Goal: Task Accomplishment & Management: Complete application form

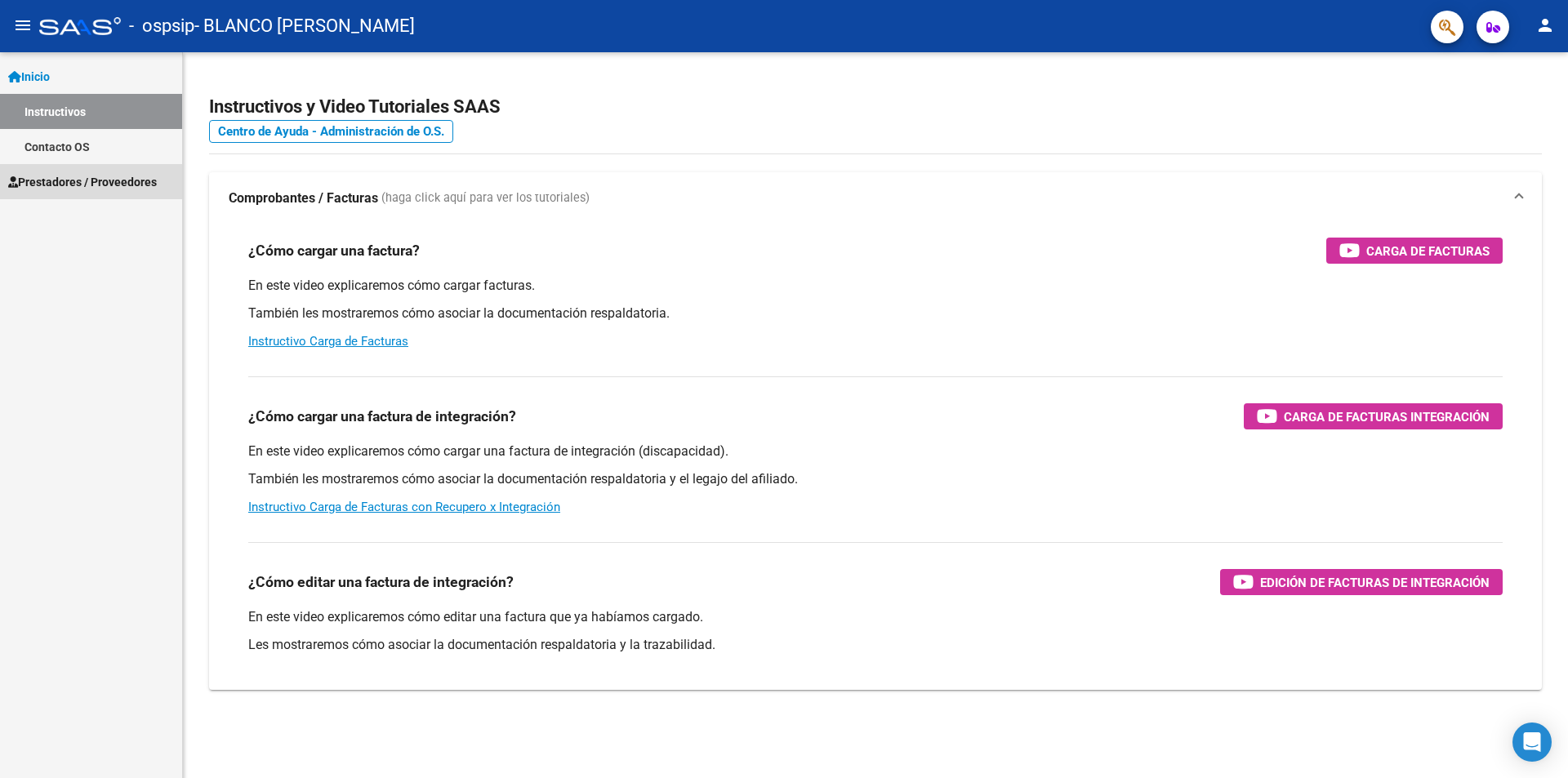
click at [76, 185] on span "Prestadores / Proveedores" at bounding box center [82, 182] width 149 height 18
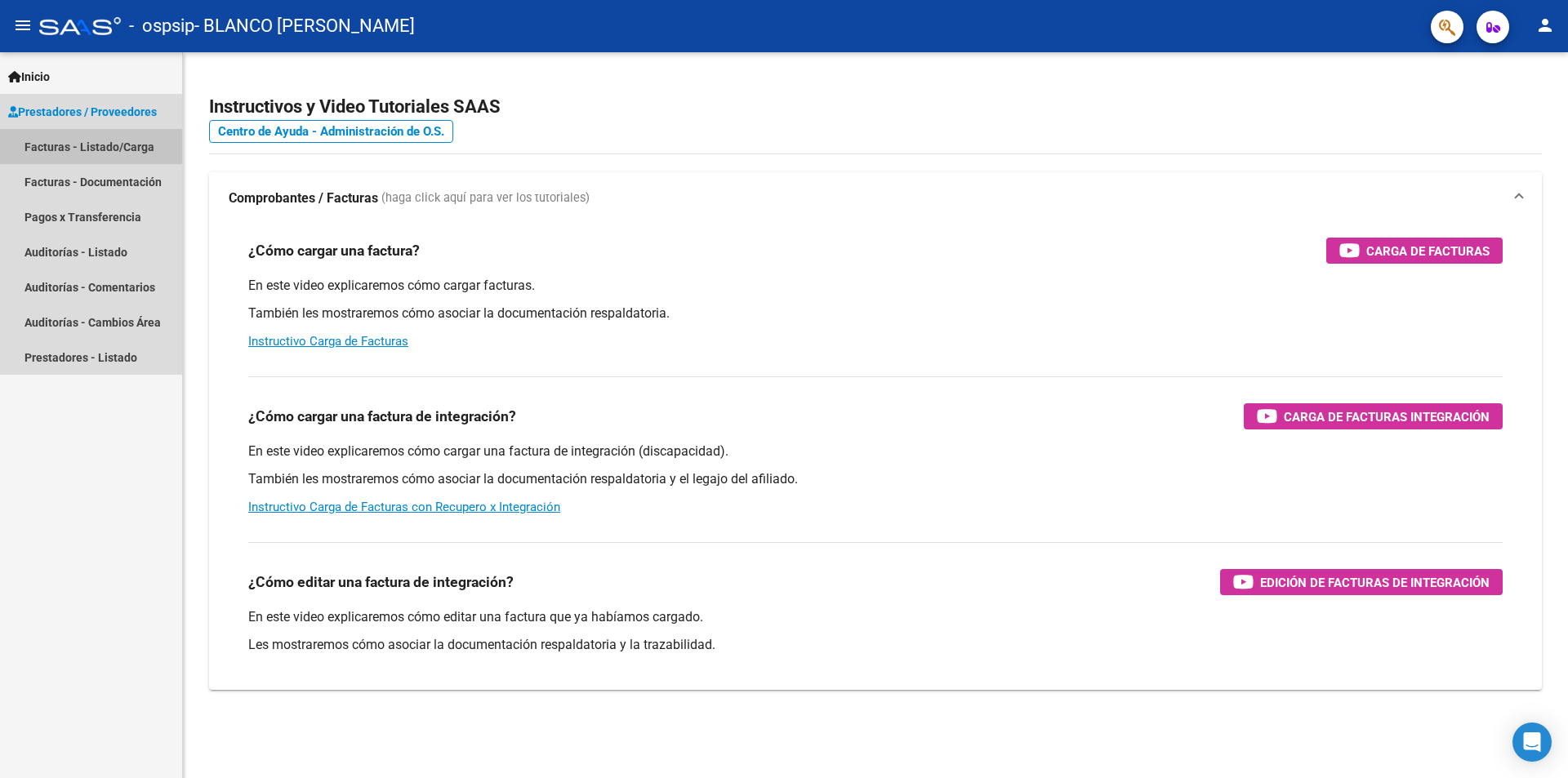
click at [71, 140] on link "Facturas - Listado/Carga" at bounding box center [91, 146] width 182 height 36
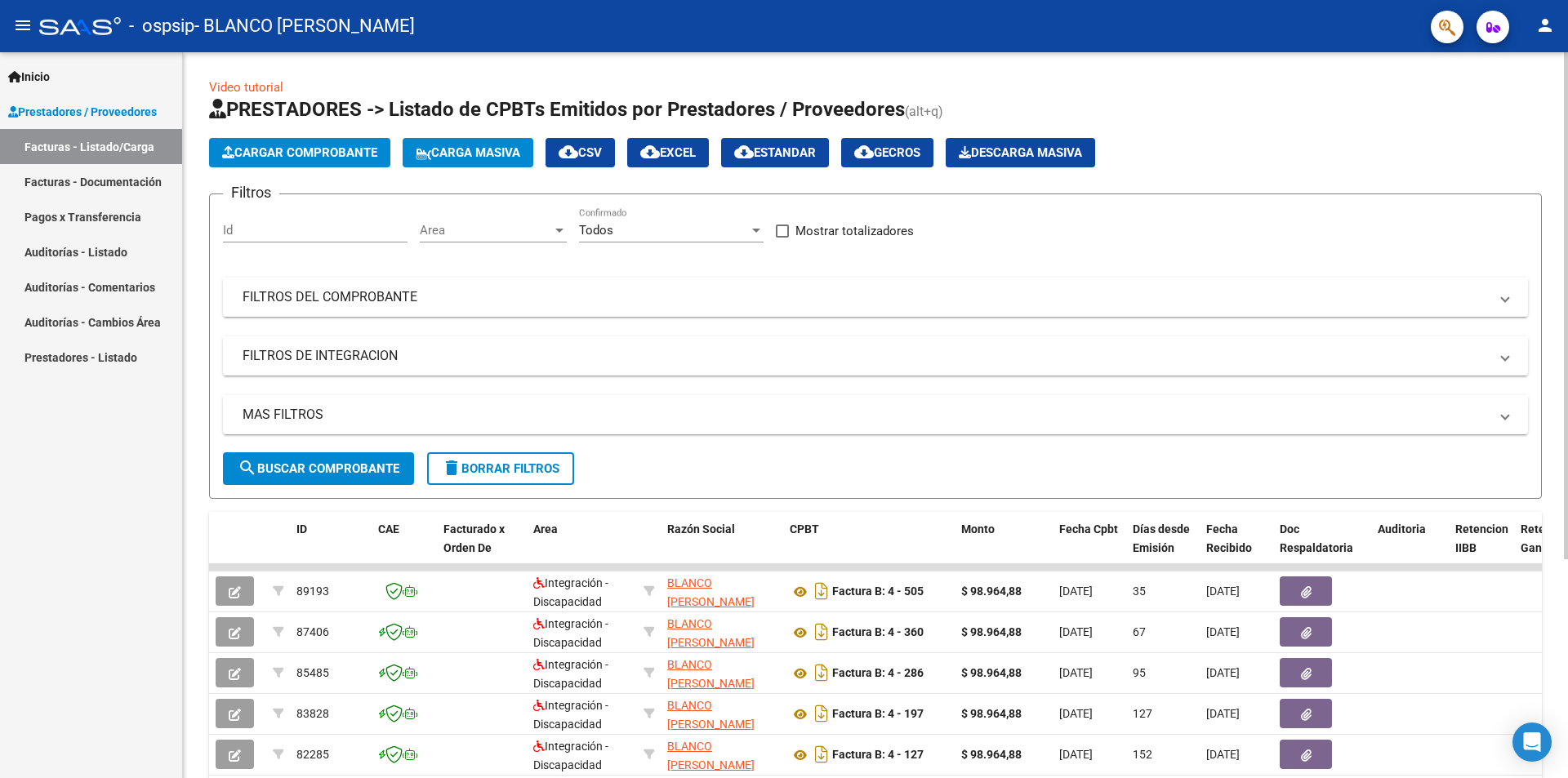
click at [336, 155] on span "Cargar Comprobante" at bounding box center [299, 152] width 155 height 15
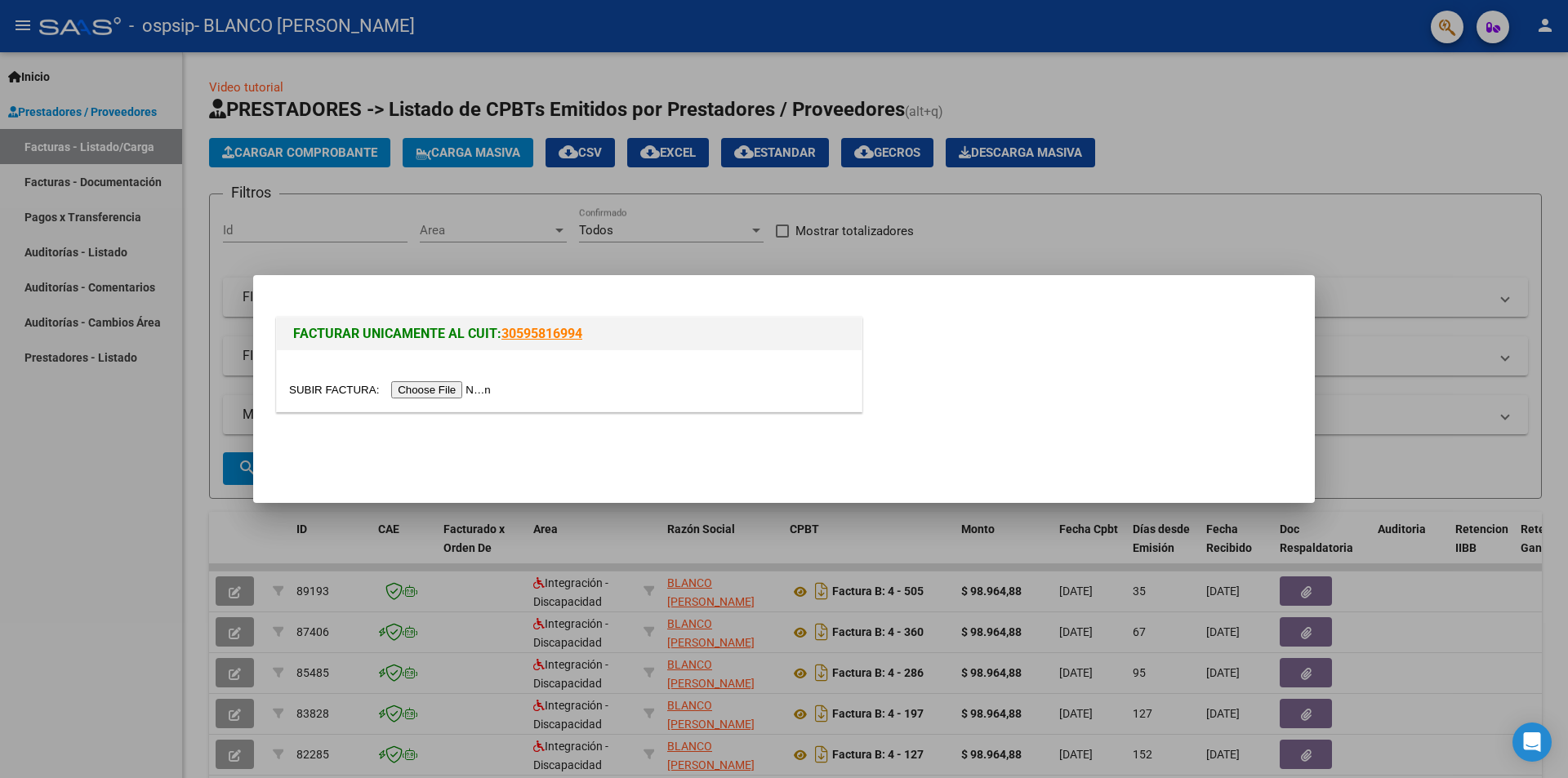
click at [430, 386] on input "file" at bounding box center [392, 390] width 206 height 17
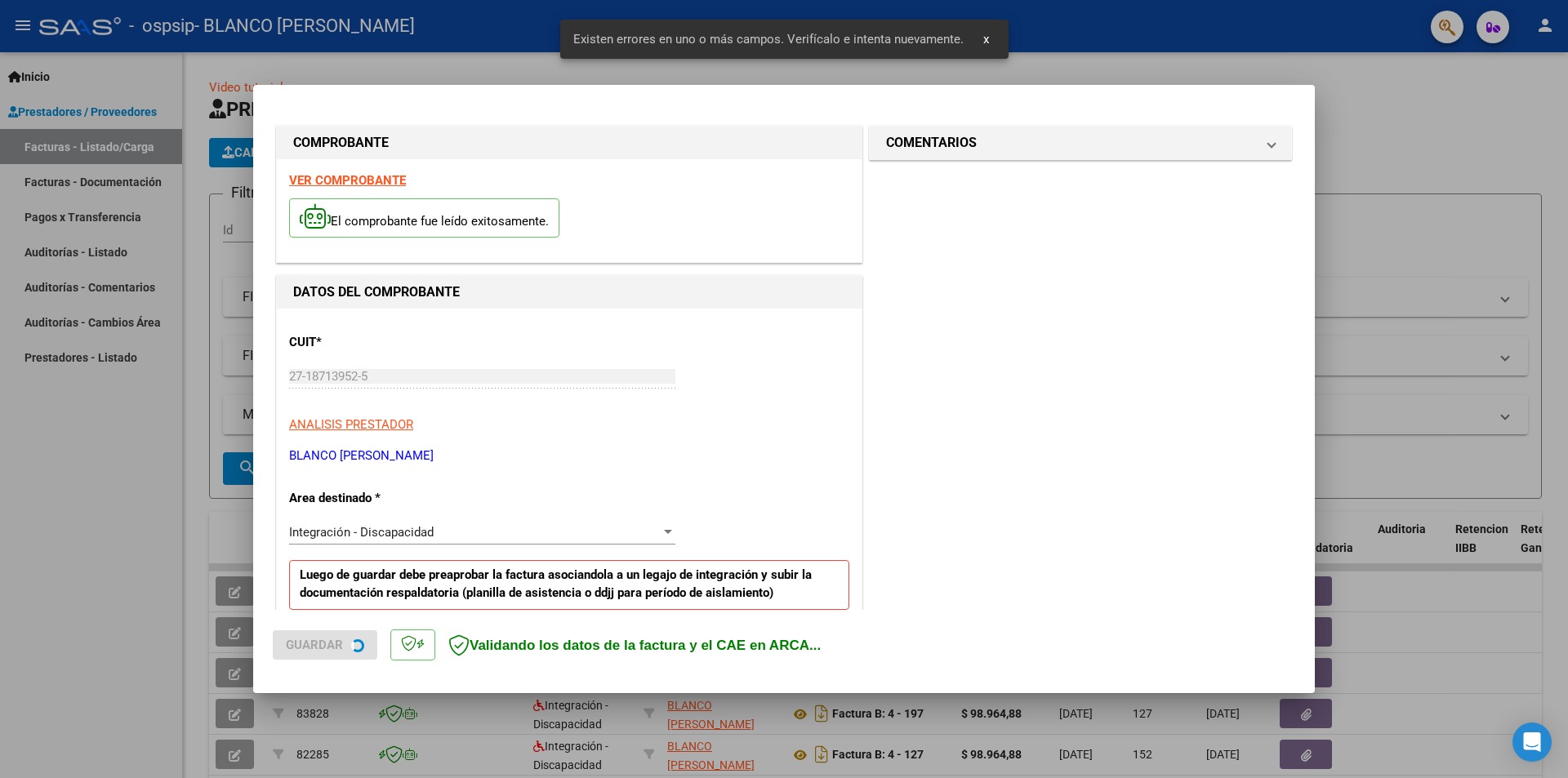
scroll to position [285, 0]
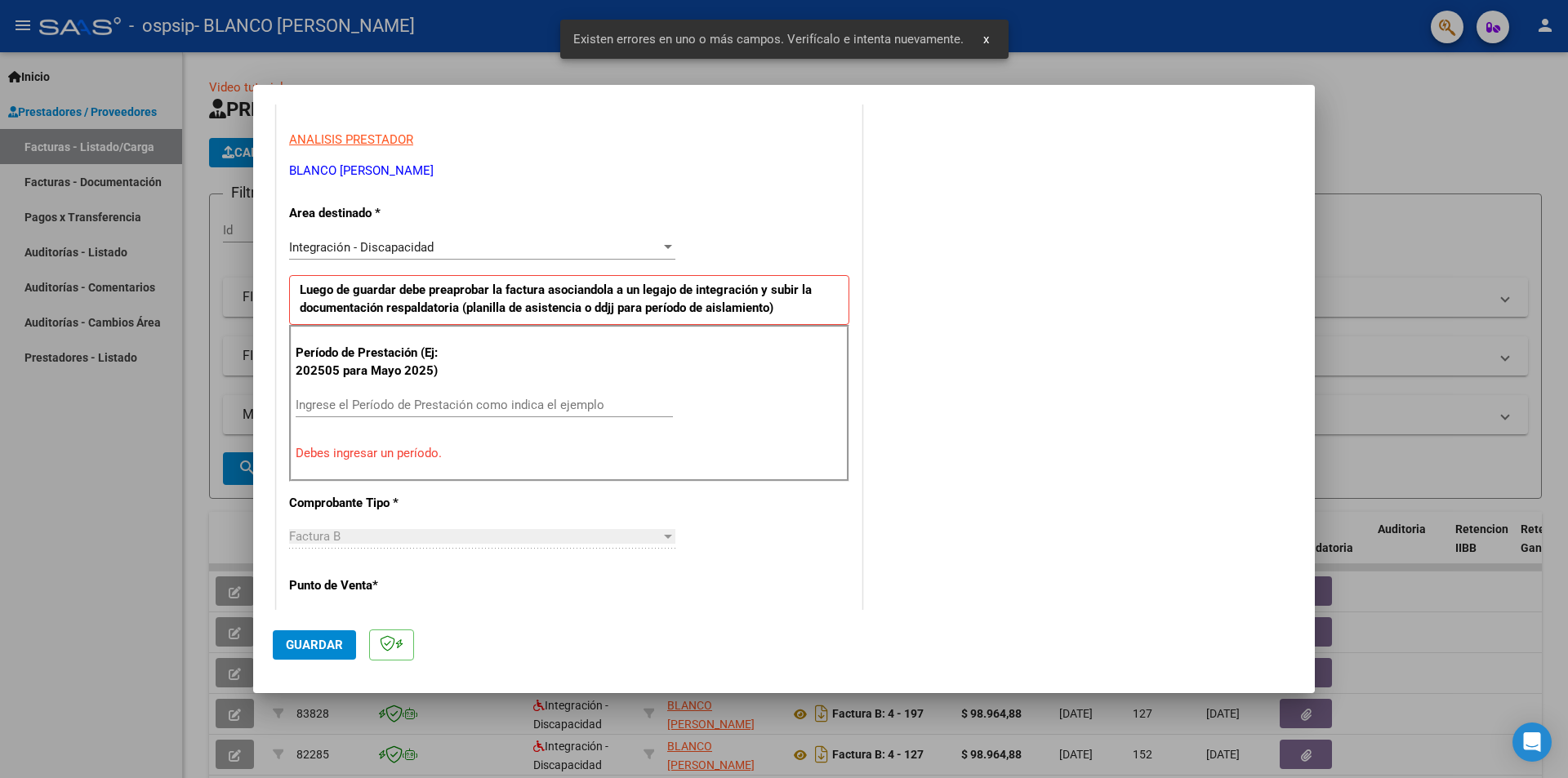
click at [361, 395] on div "Ingrese el Período de Prestación como indica el ejemplo" at bounding box center [483, 405] width 377 height 24
click at [363, 413] on div "Ingrese el Período de Prestación como indica el ejemplo" at bounding box center [483, 405] width 377 height 24
click at [363, 411] on input "Ingrese el Período de Prestación como indica el ejemplo" at bounding box center [483, 405] width 377 height 15
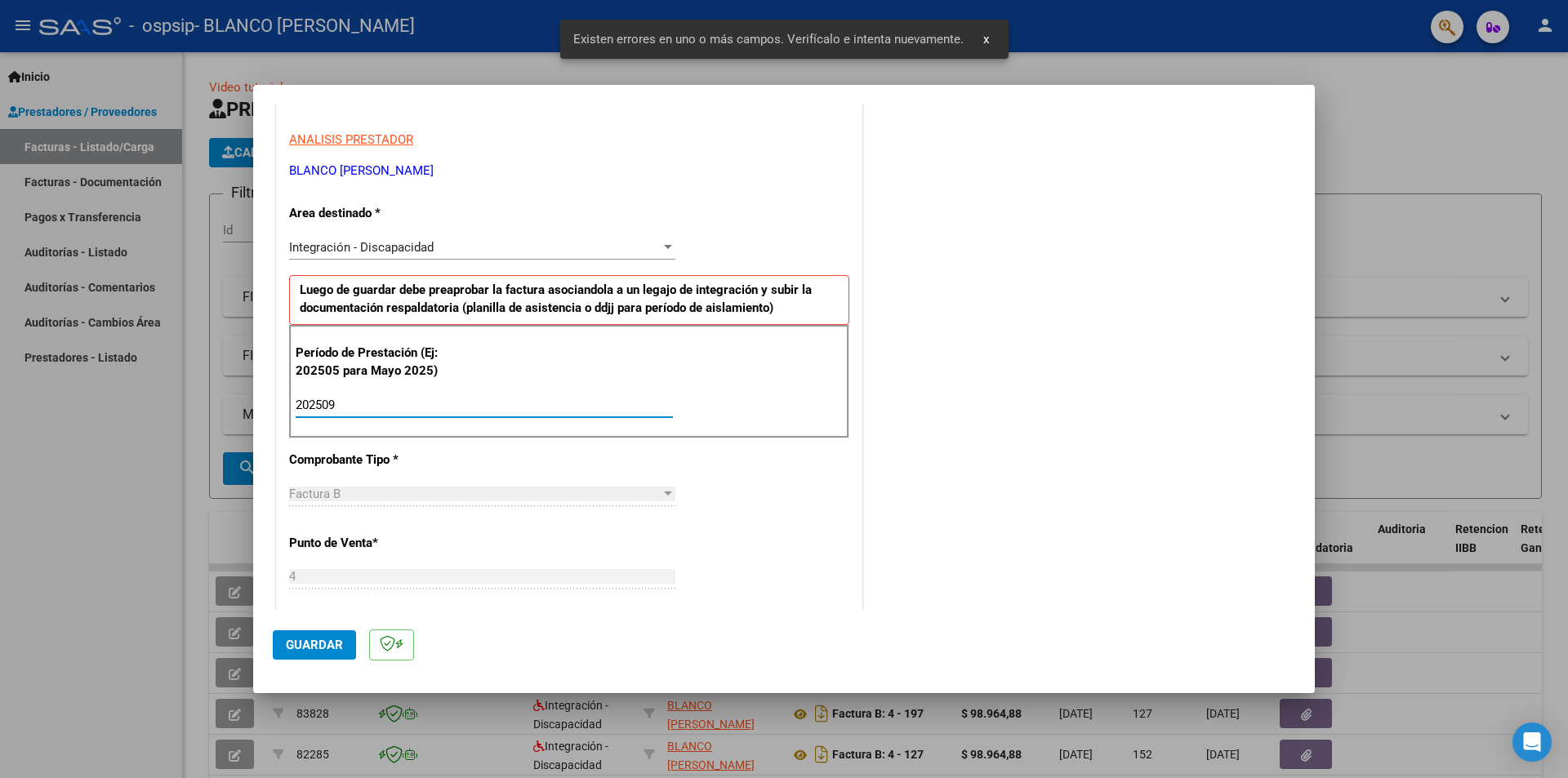
type input "202509"
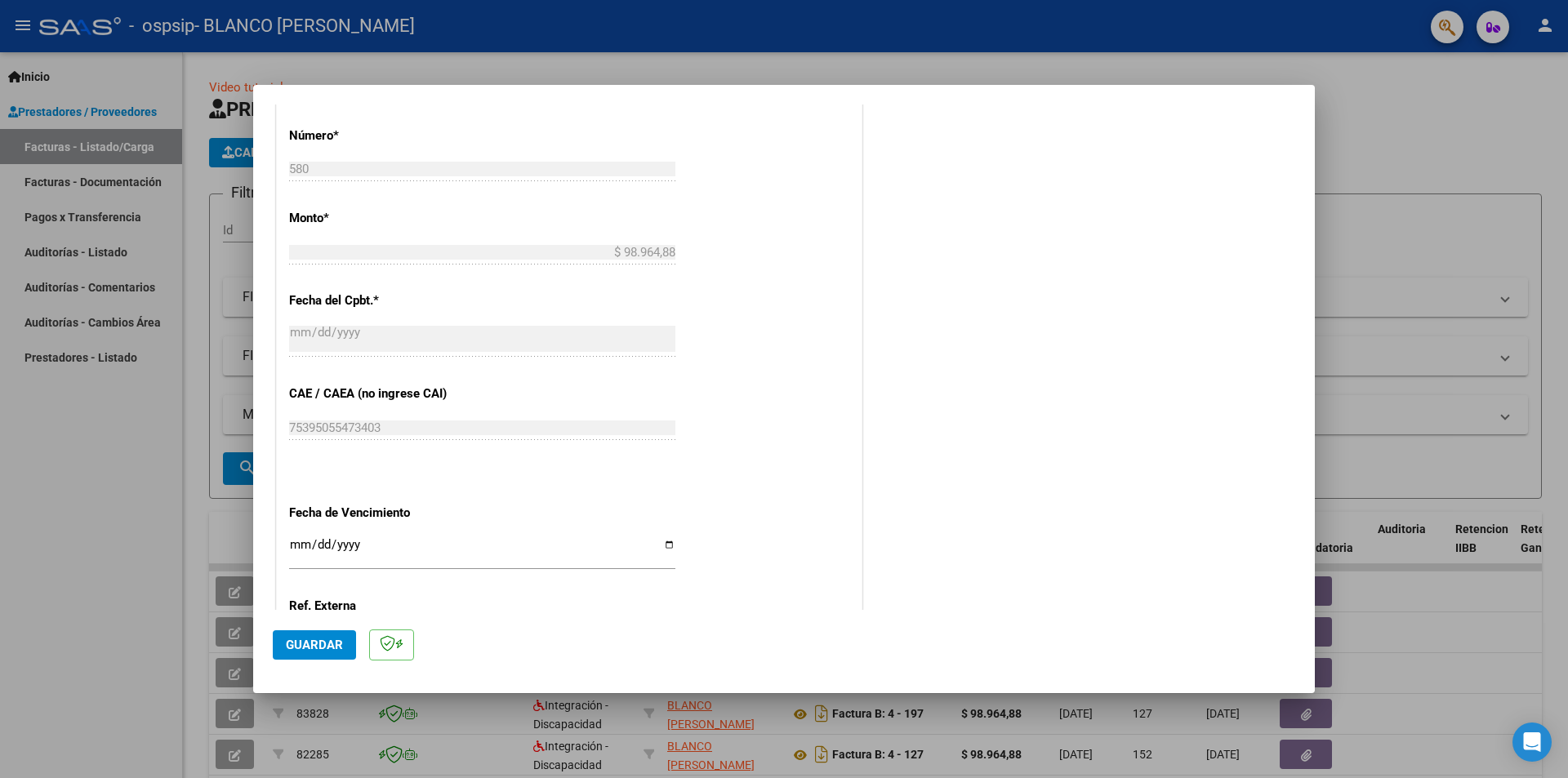
scroll to position [931, 0]
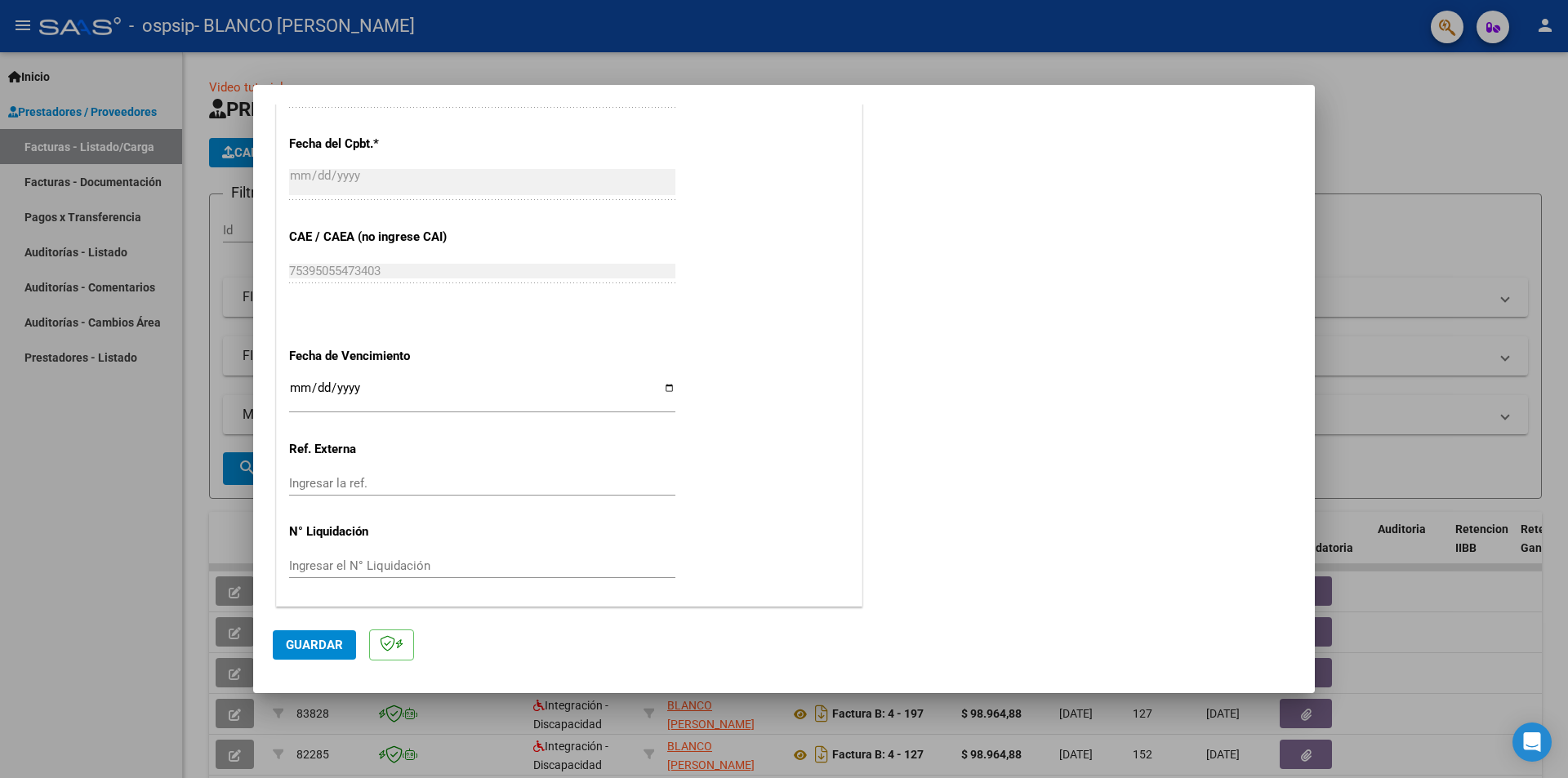
click at [289, 392] on input "Ingresar la fecha" at bounding box center [483, 394] width 386 height 26
type input "[DATE]"
click at [321, 648] on span "Guardar" at bounding box center [314, 645] width 57 height 15
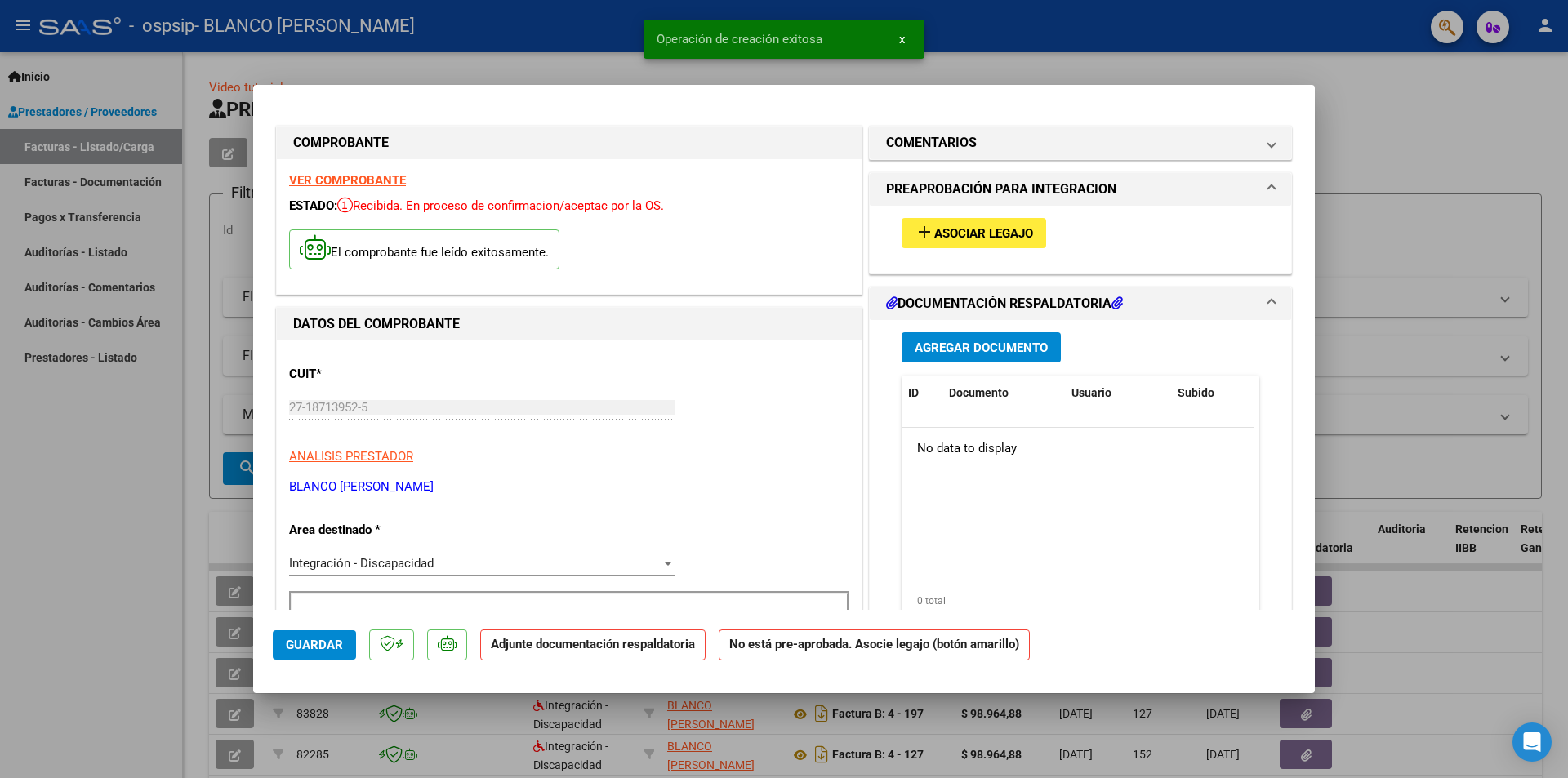
click at [984, 217] on div "add Asociar Legajo" at bounding box center [1079, 233] width 382 height 55
click at [980, 234] on span "Asociar Legajo" at bounding box center [983, 233] width 99 height 15
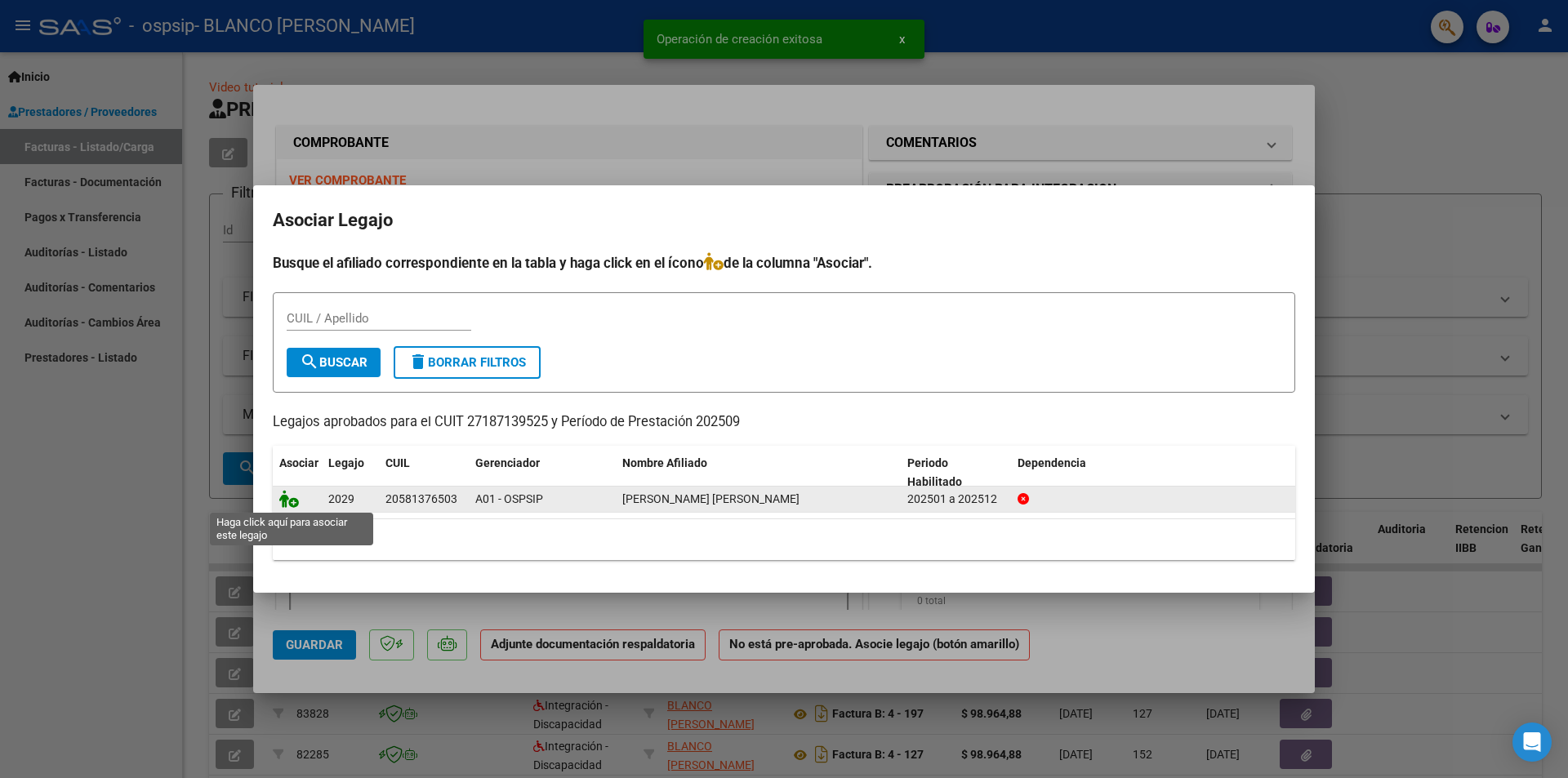
click at [283, 493] on icon at bounding box center [288, 499] width 20 height 18
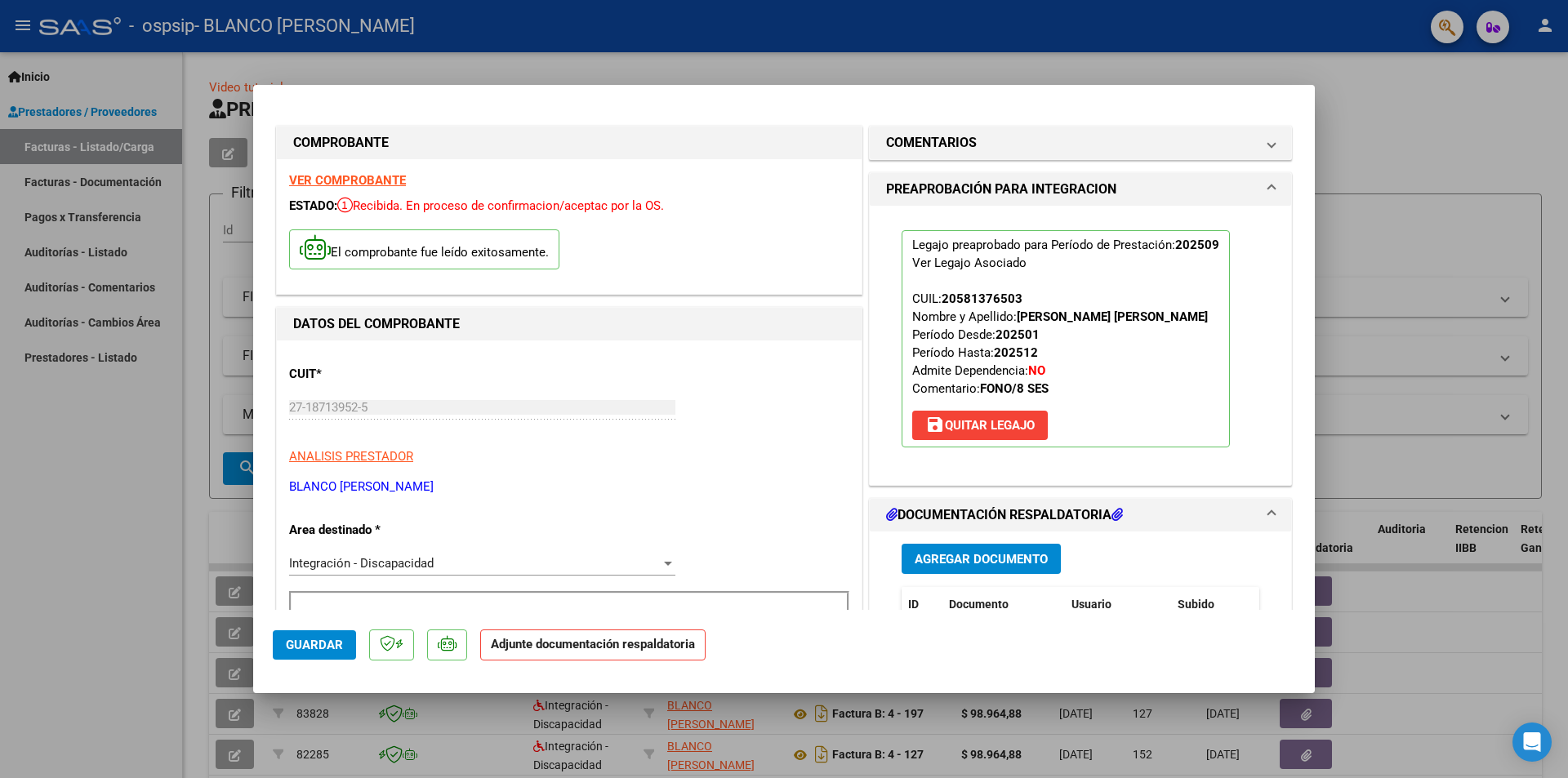
click at [962, 558] on span "Agregar Documento" at bounding box center [982, 559] width 133 height 15
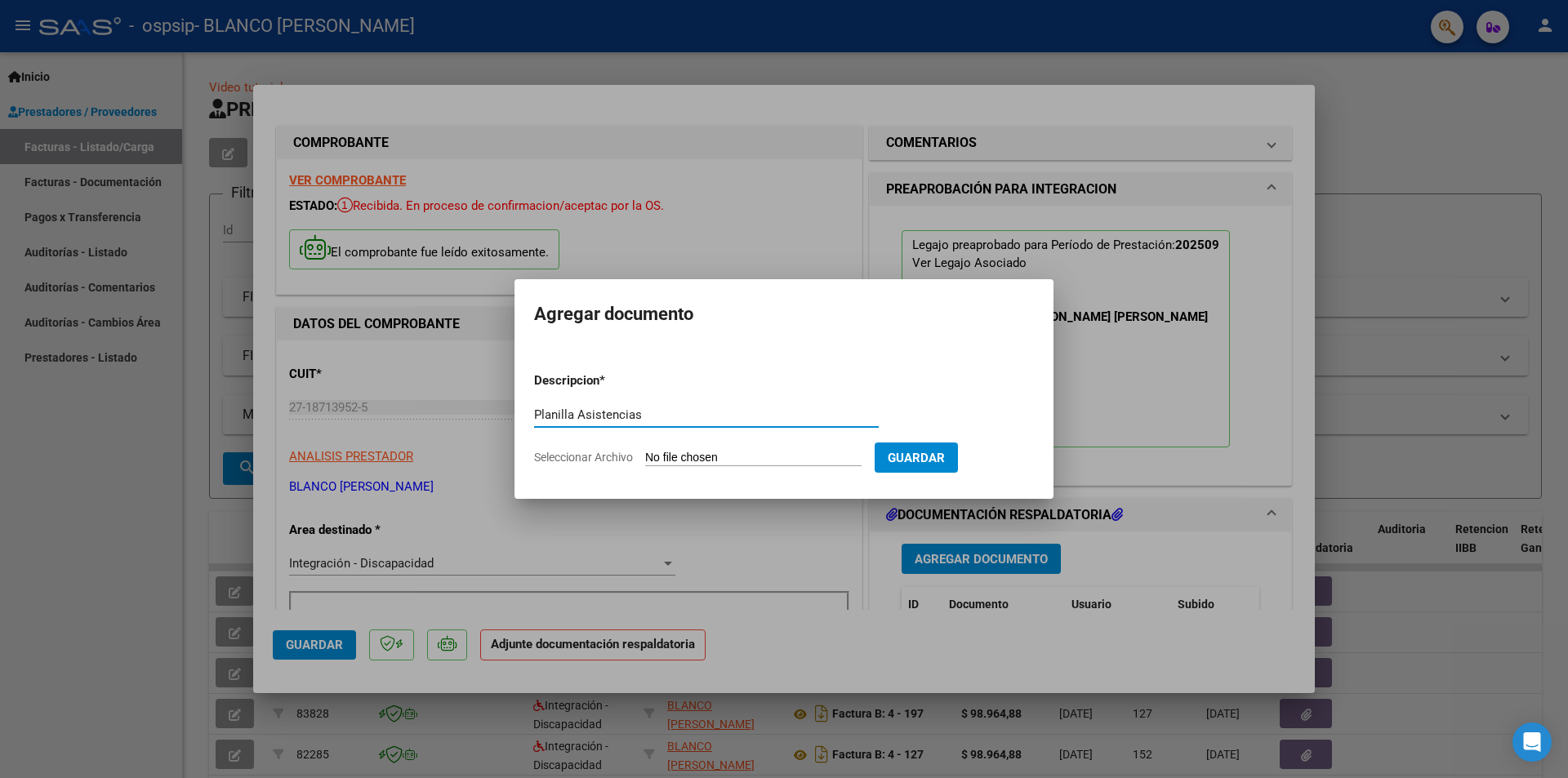
type input "Planilla Asistencias"
click at [745, 455] on input "Seleccionar Archivo" at bounding box center [754, 458] width 217 height 16
type input "C:\fakepath\asis [PERSON_NAME] [PERSON_NAME] [DATE].pdf"
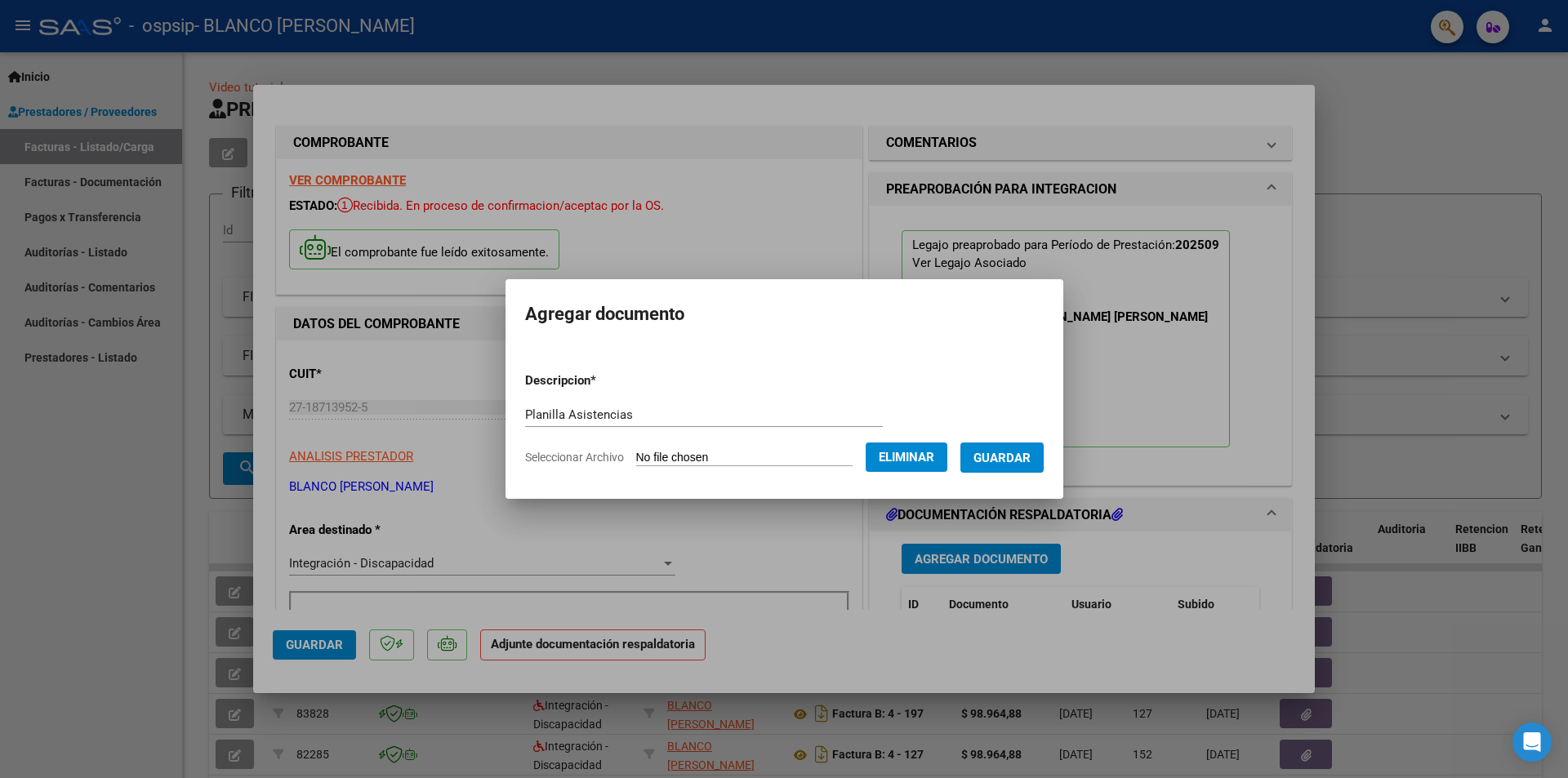
click at [1020, 460] on span "Guardar" at bounding box center [1002, 457] width 57 height 15
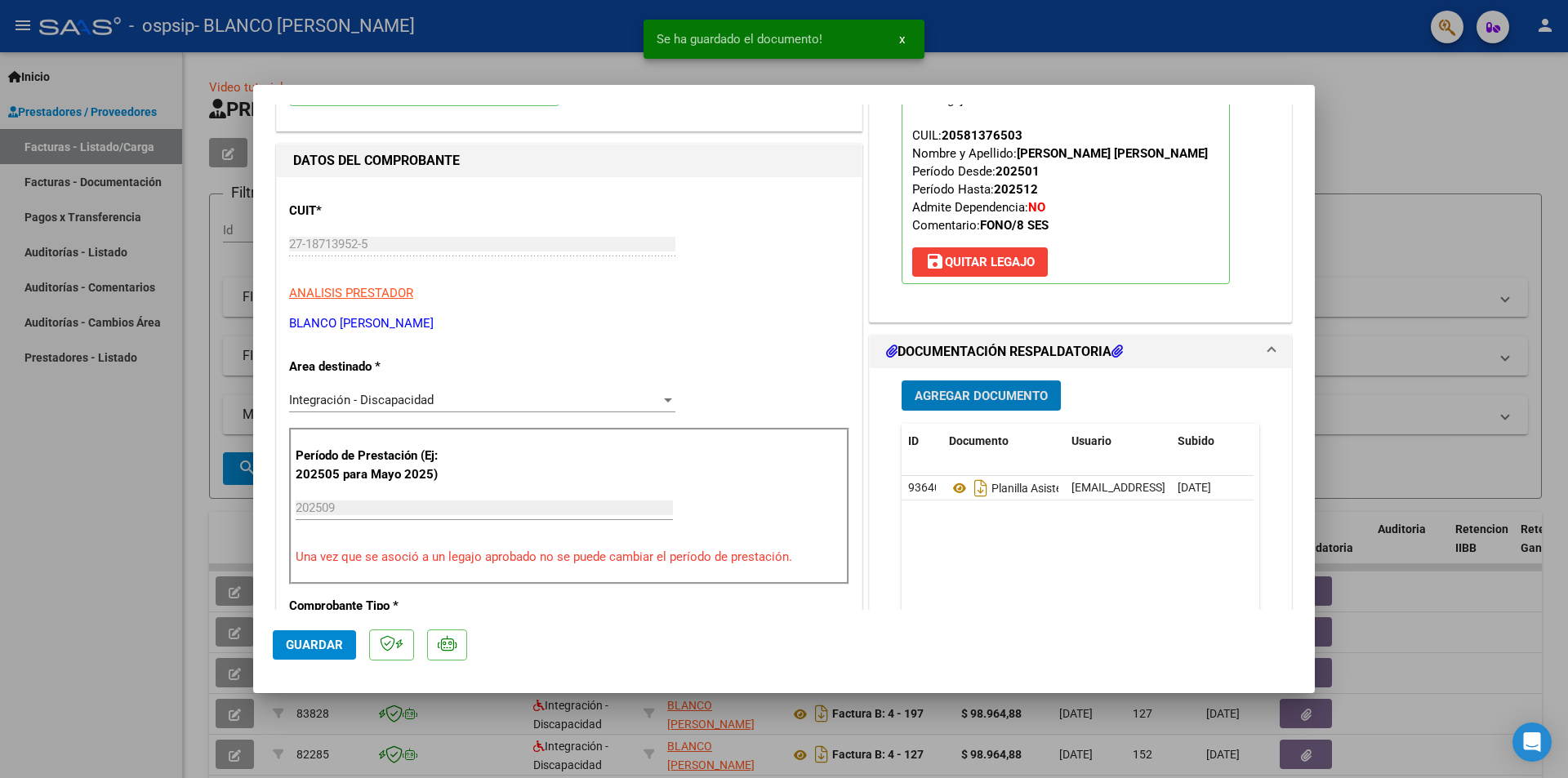
scroll to position [245, 0]
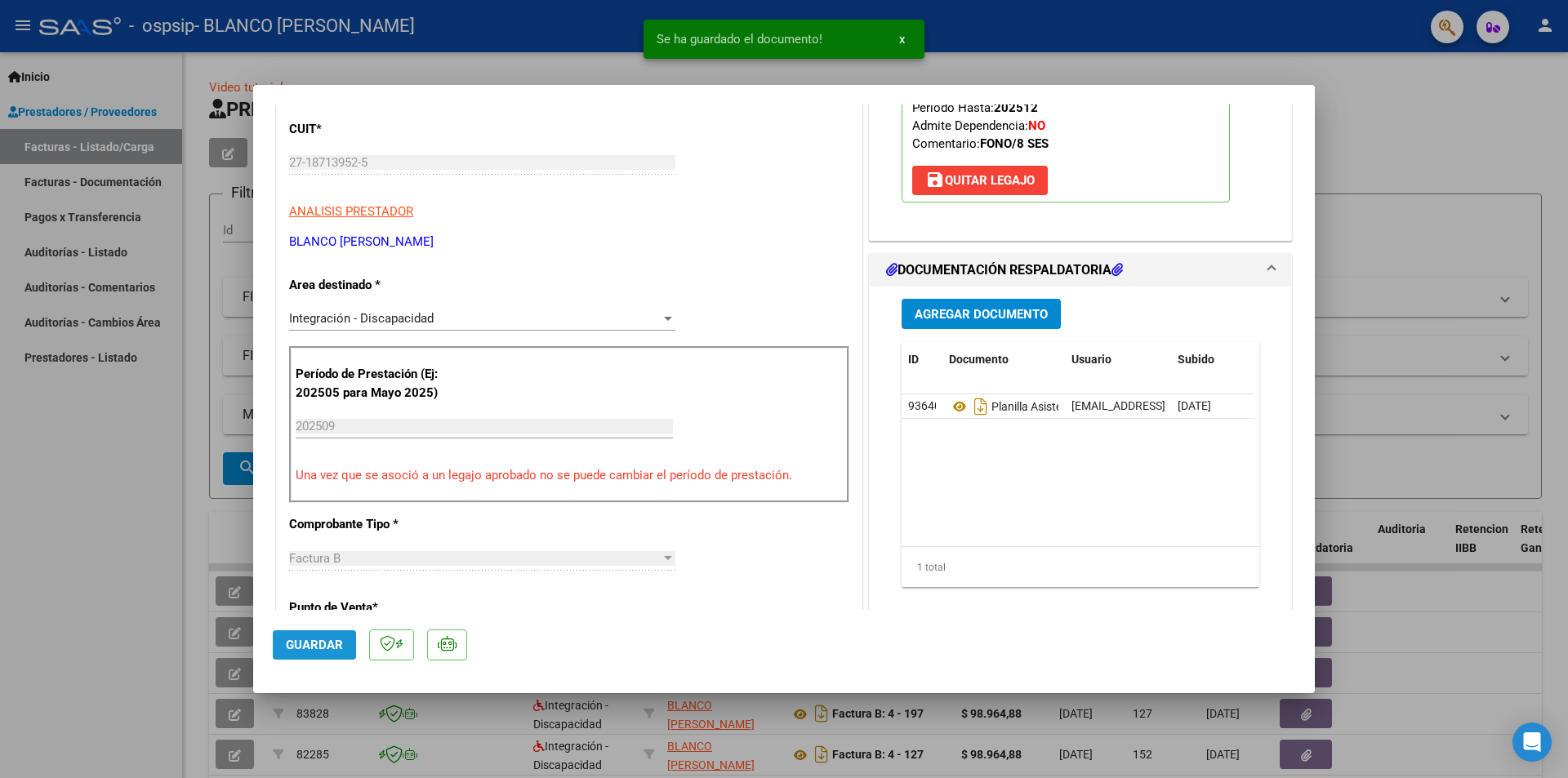
click at [299, 647] on span "Guardar" at bounding box center [314, 645] width 57 height 15
click at [1417, 237] on div at bounding box center [784, 389] width 1568 height 778
type input "$ 0,00"
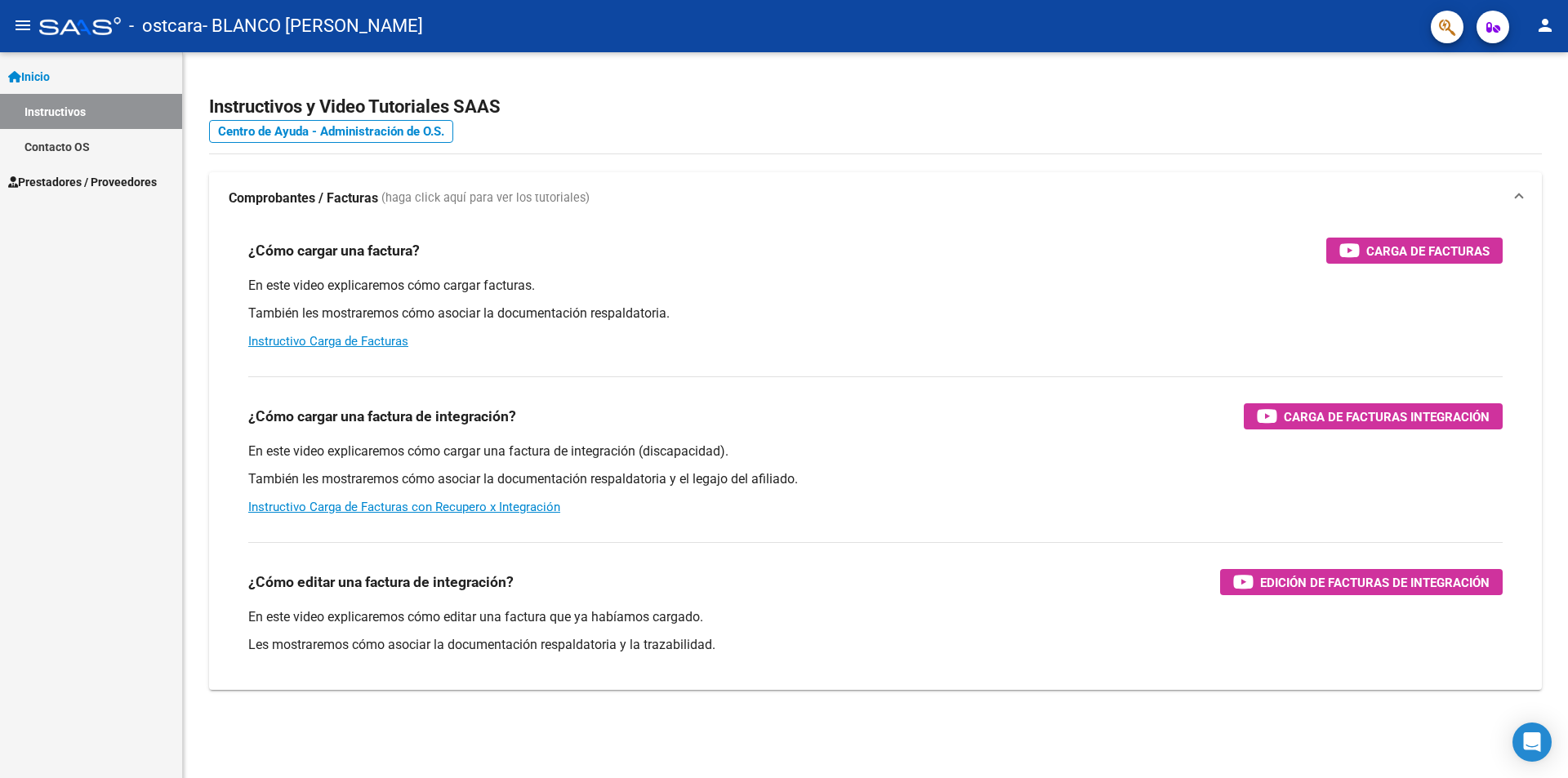
click at [55, 196] on link "Prestadores / Proveedores" at bounding box center [91, 181] width 182 height 36
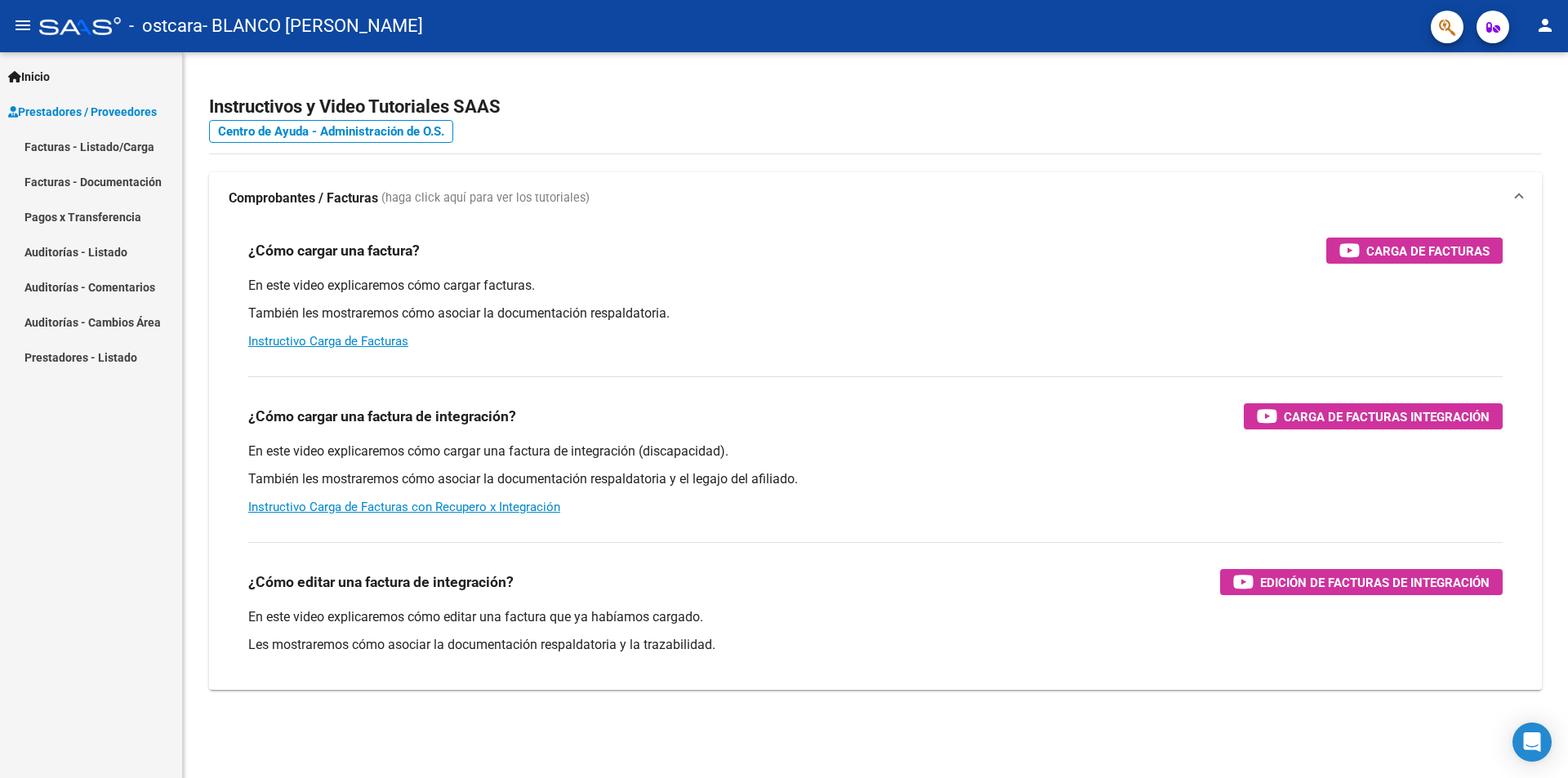
click at [87, 146] on link "Facturas - Listado/Carga" at bounding box center [91, 146] width 182 height 36
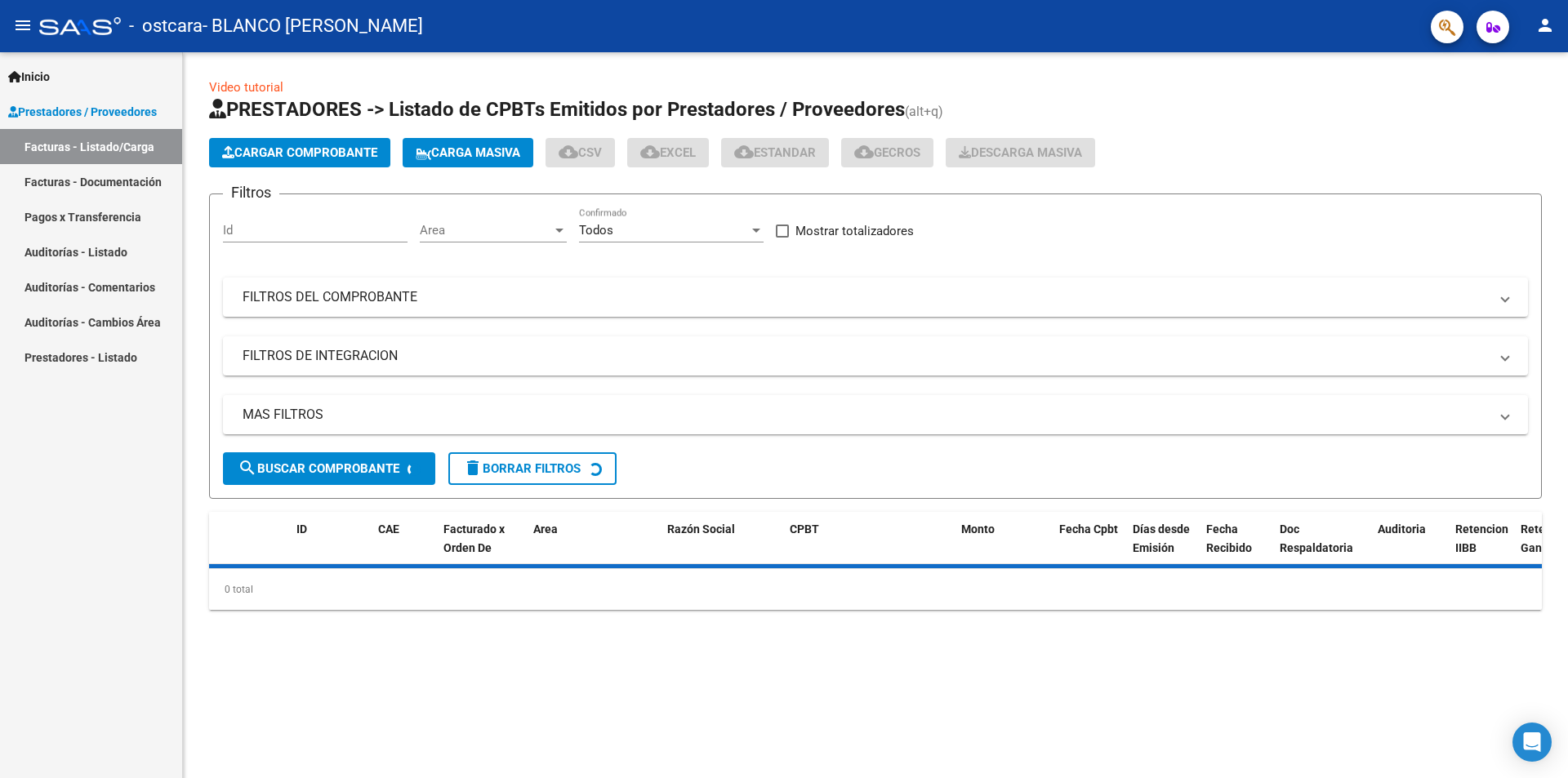
click at [314, 151] on span "Cargar Comprobante" at bounding box center [299, 152] width 155 height 15
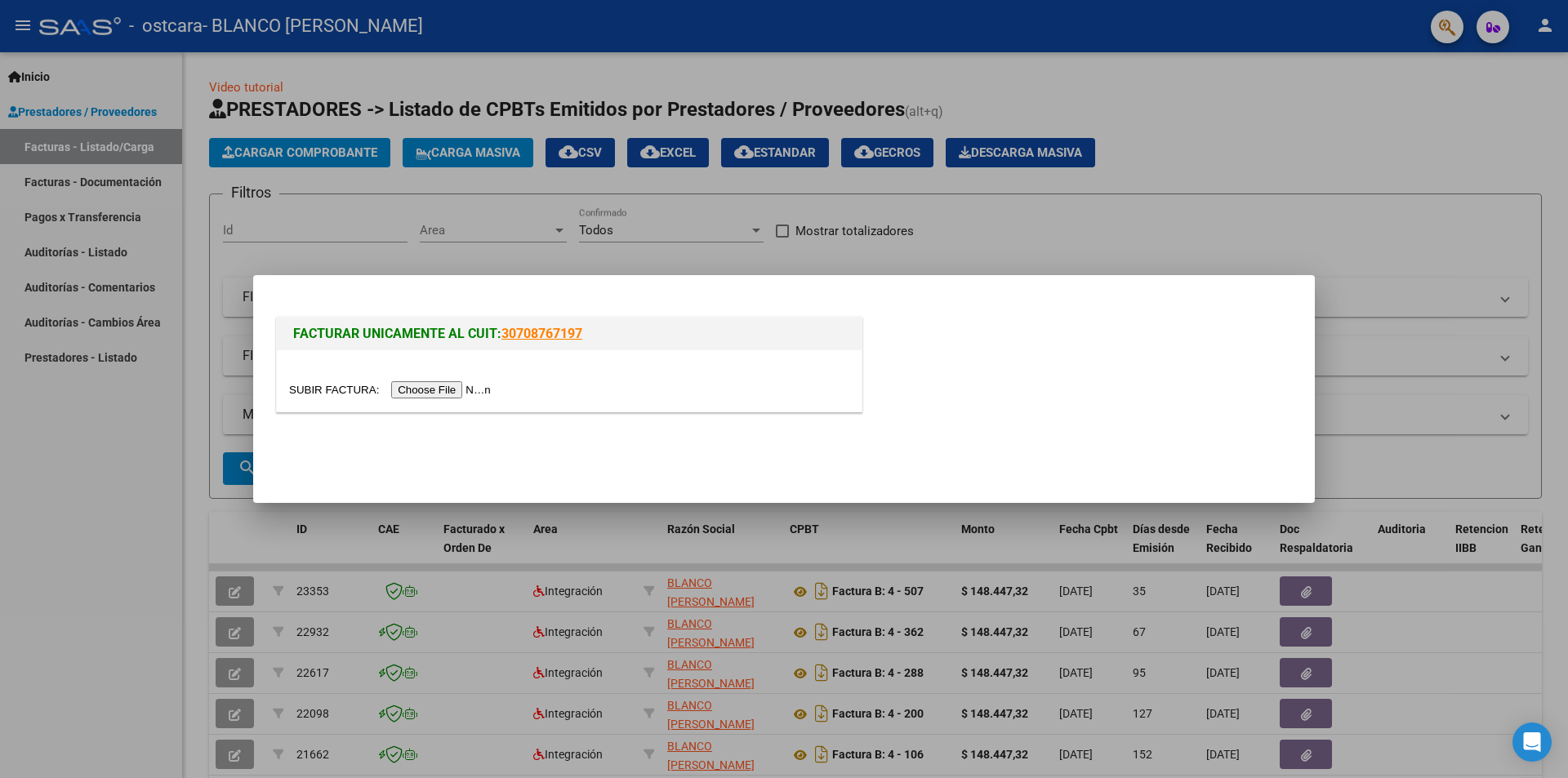
click at [480, 387] on input "file" at bounding box center [392, 390] width 206 height 17
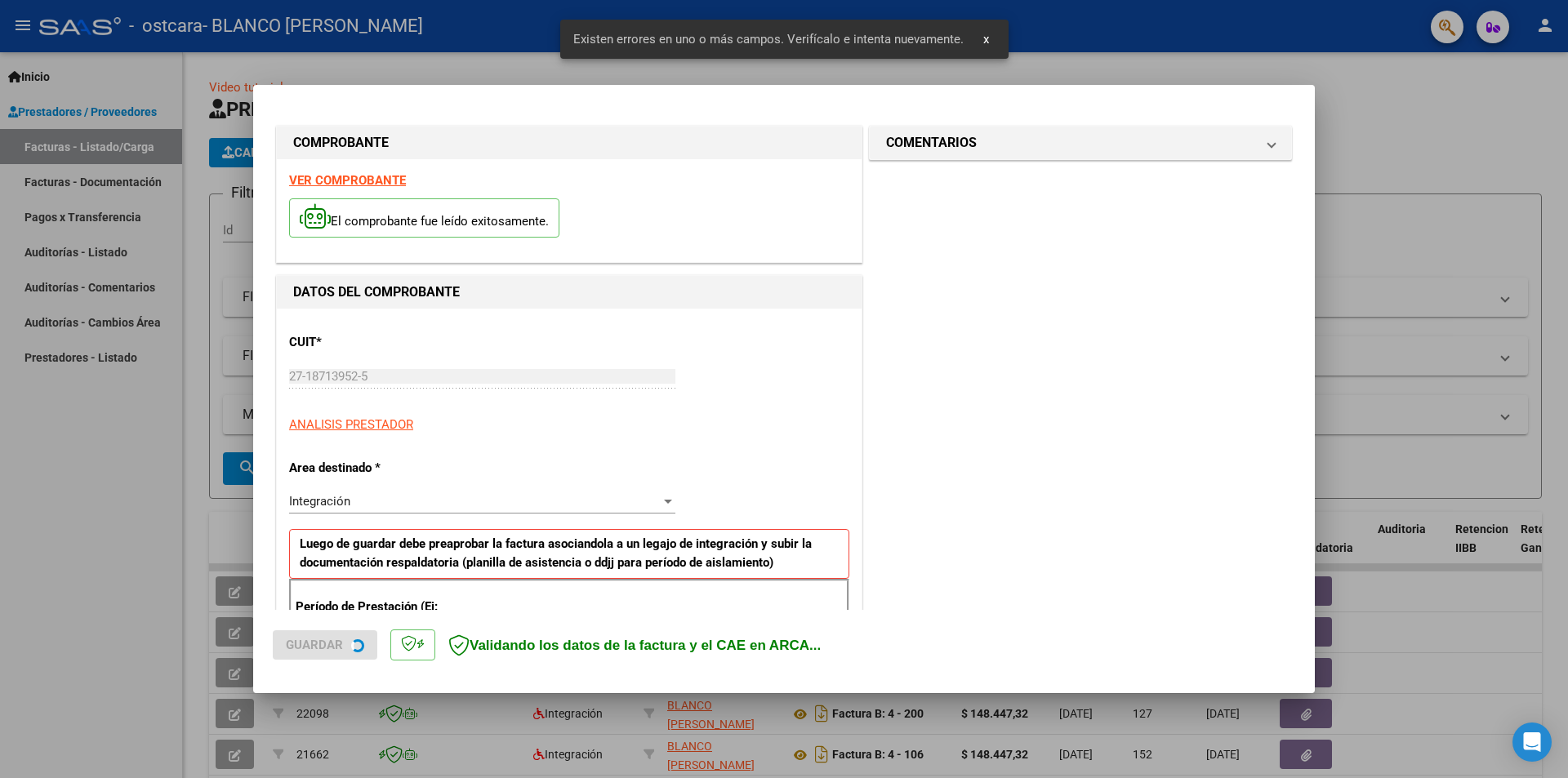
scroll to position [285, 0]
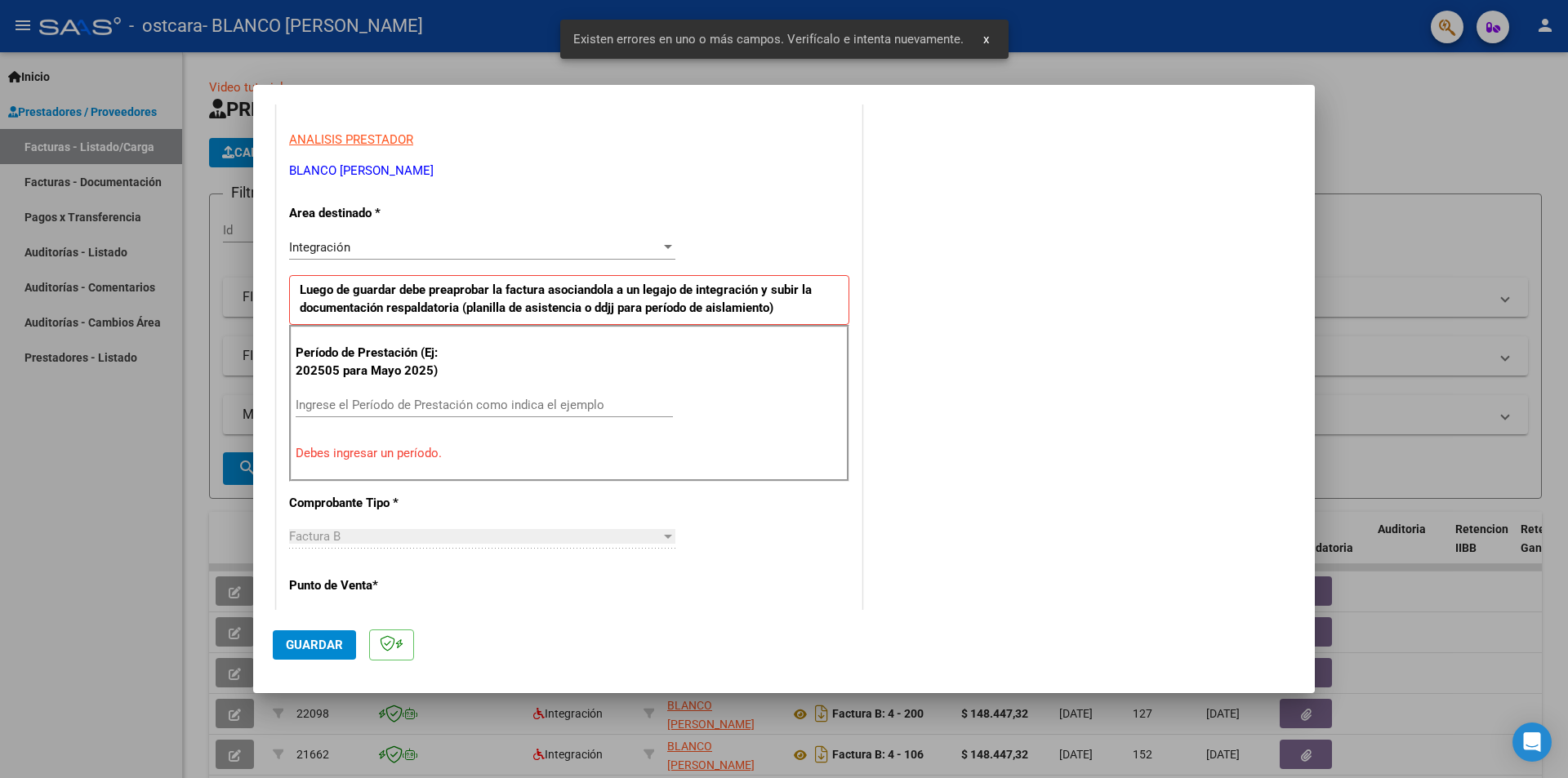
click at [370, 399] on input "Ingrese el Período de Prestación como indica el ejemplo" at bounding box center [483, 405] width 377 height 15
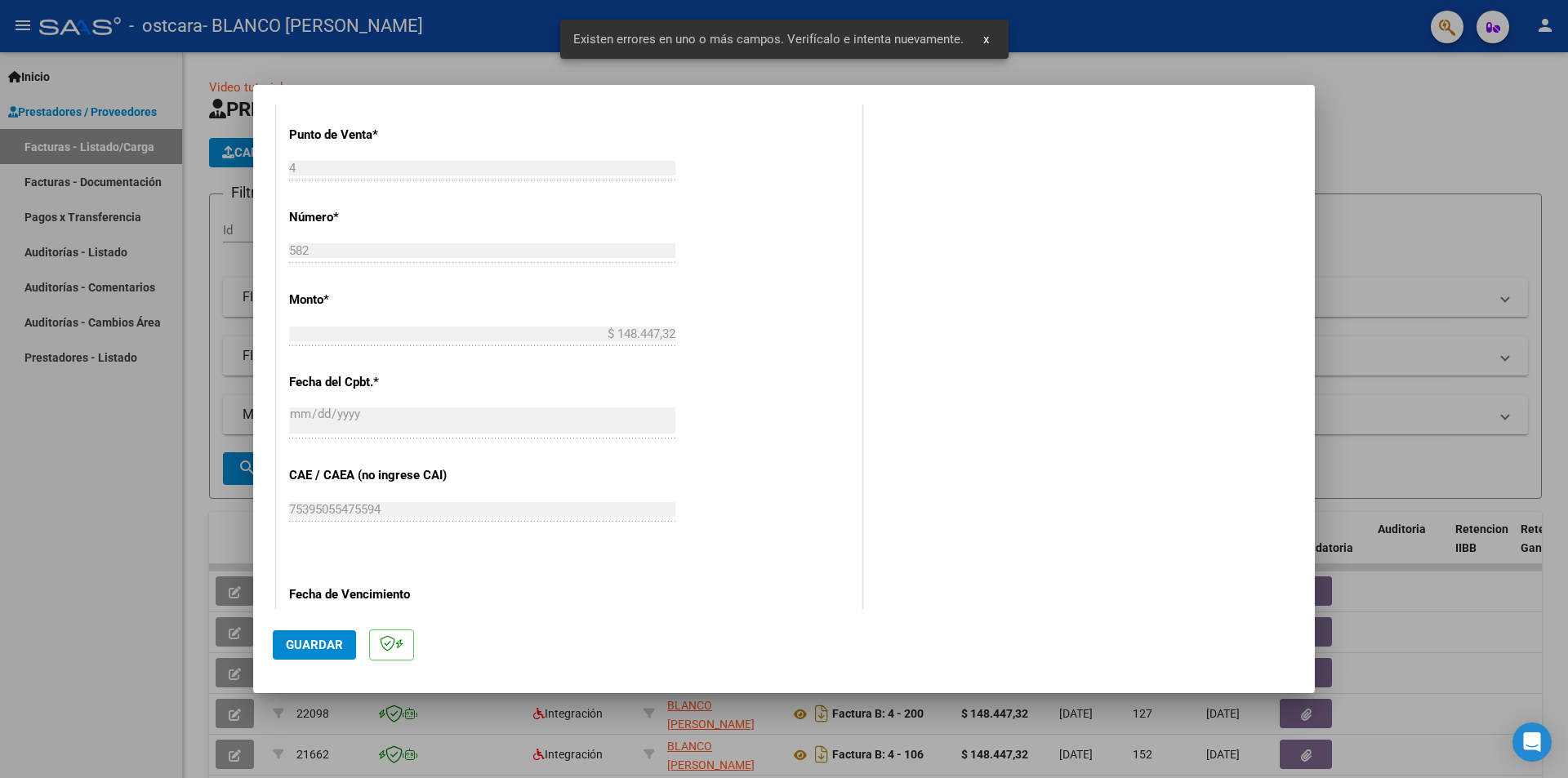
scroll to position [931, 0]
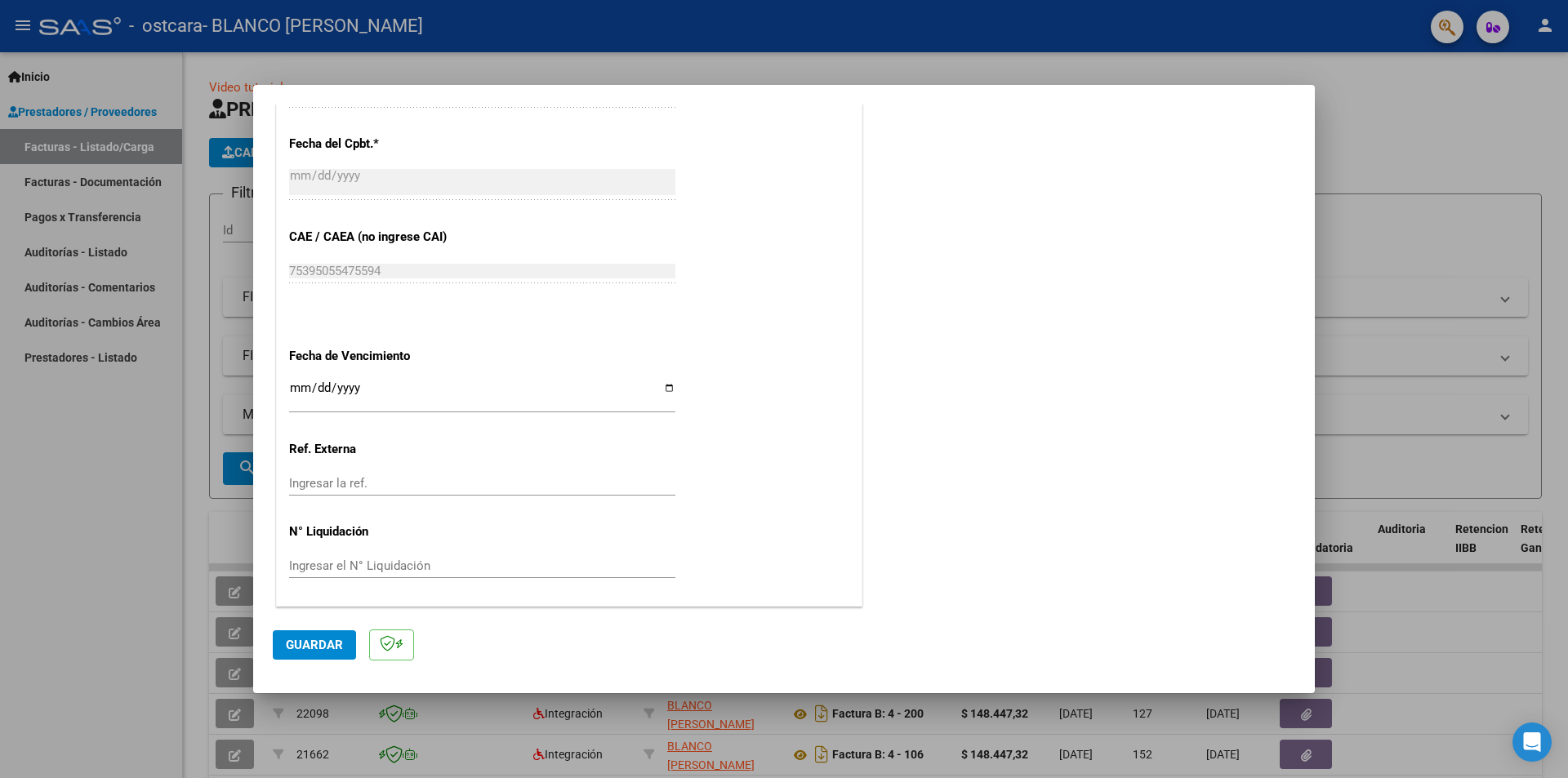
type input "202509"
click at [299, 379] on div "Ingresar la fecha" at bounding box center [483, 395] width 386 height 36
type input "[DATE]"
click at [318, 645] on span "Guardar" at bounding box center [314, 645] width 57 height 15
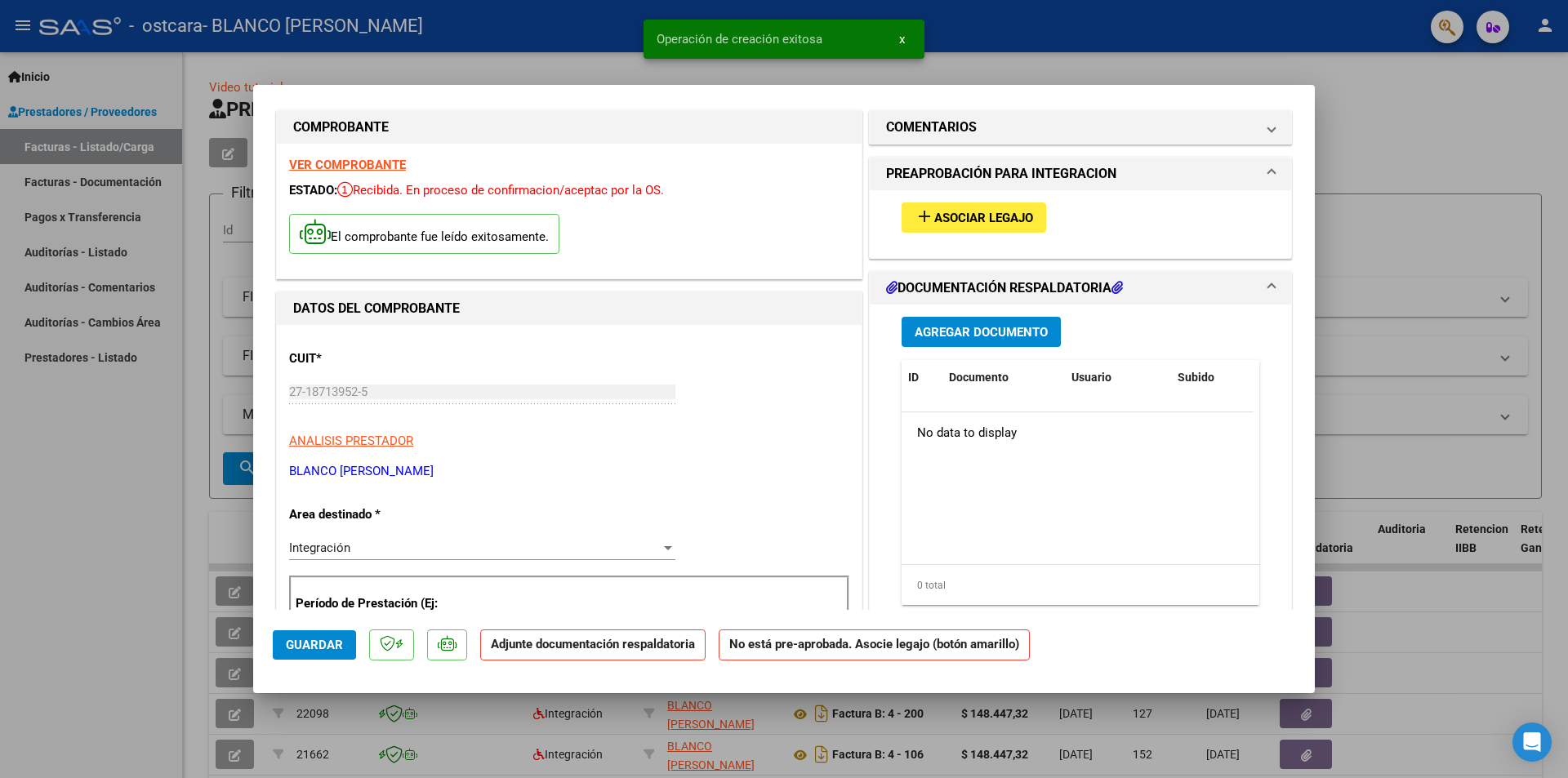
scroll to position [0, 0]
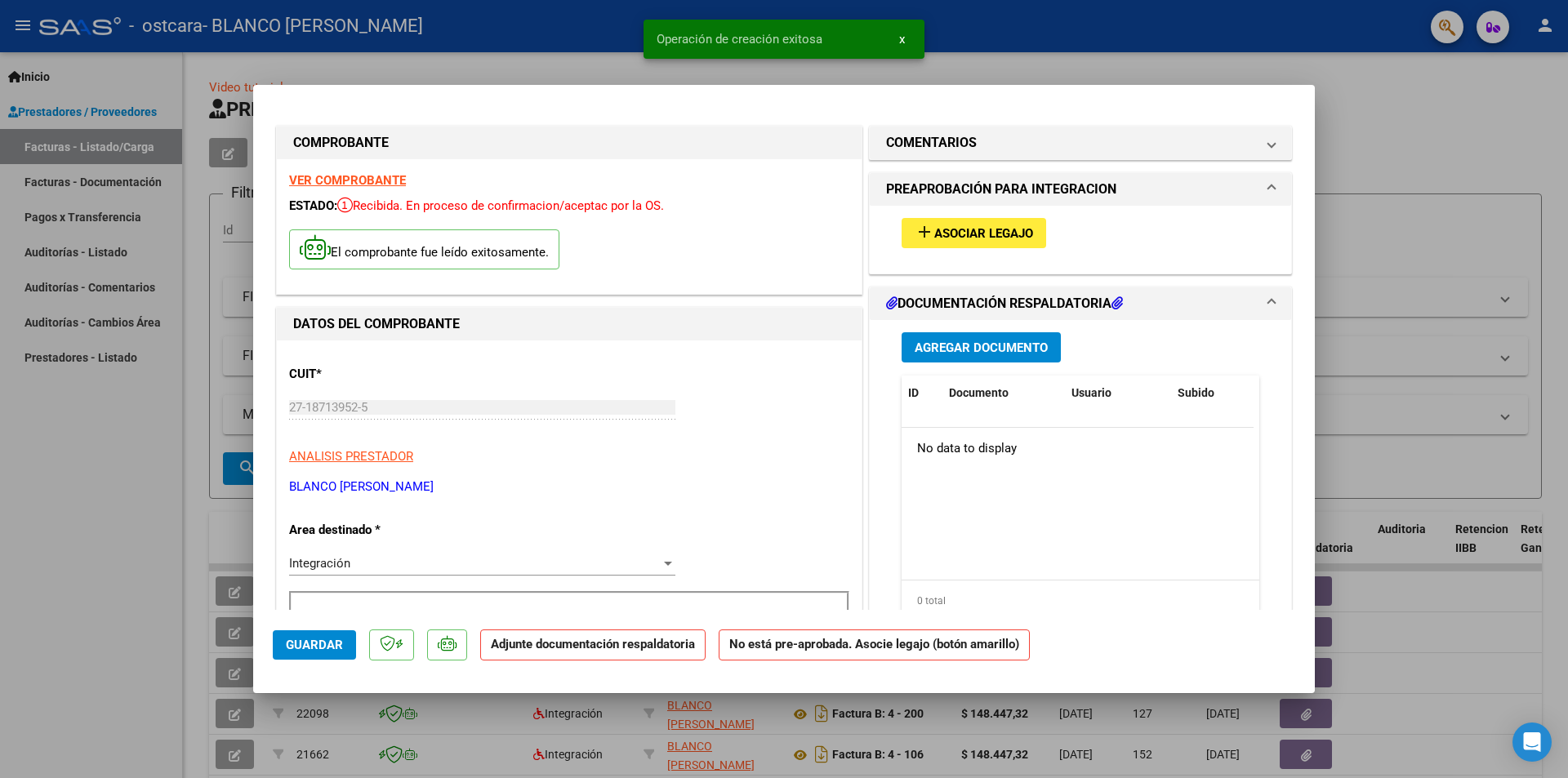
click at [945, 222] on button "add Asociar Legajo" at bounding box center [974, 233] width 145 height 30
